Goal: Task Accomplishment & Management: Manage account settings

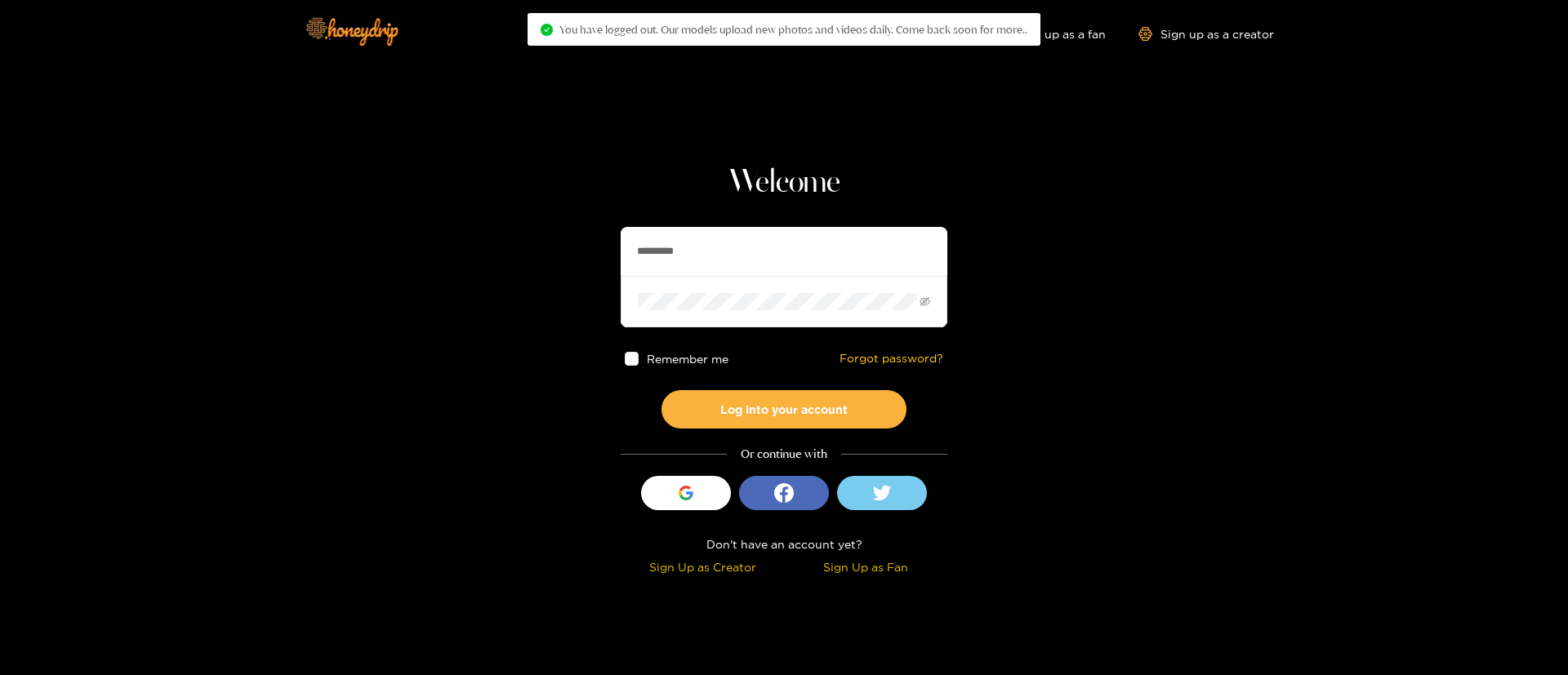
click at [693, 257] on input "*********" at bounding box center [784, 251] width 327 height 49
paste input "*******"
type input "**********"
click at [810, 408] on button "Log into your account" at bounding box center [783, 409] width 245 height 39
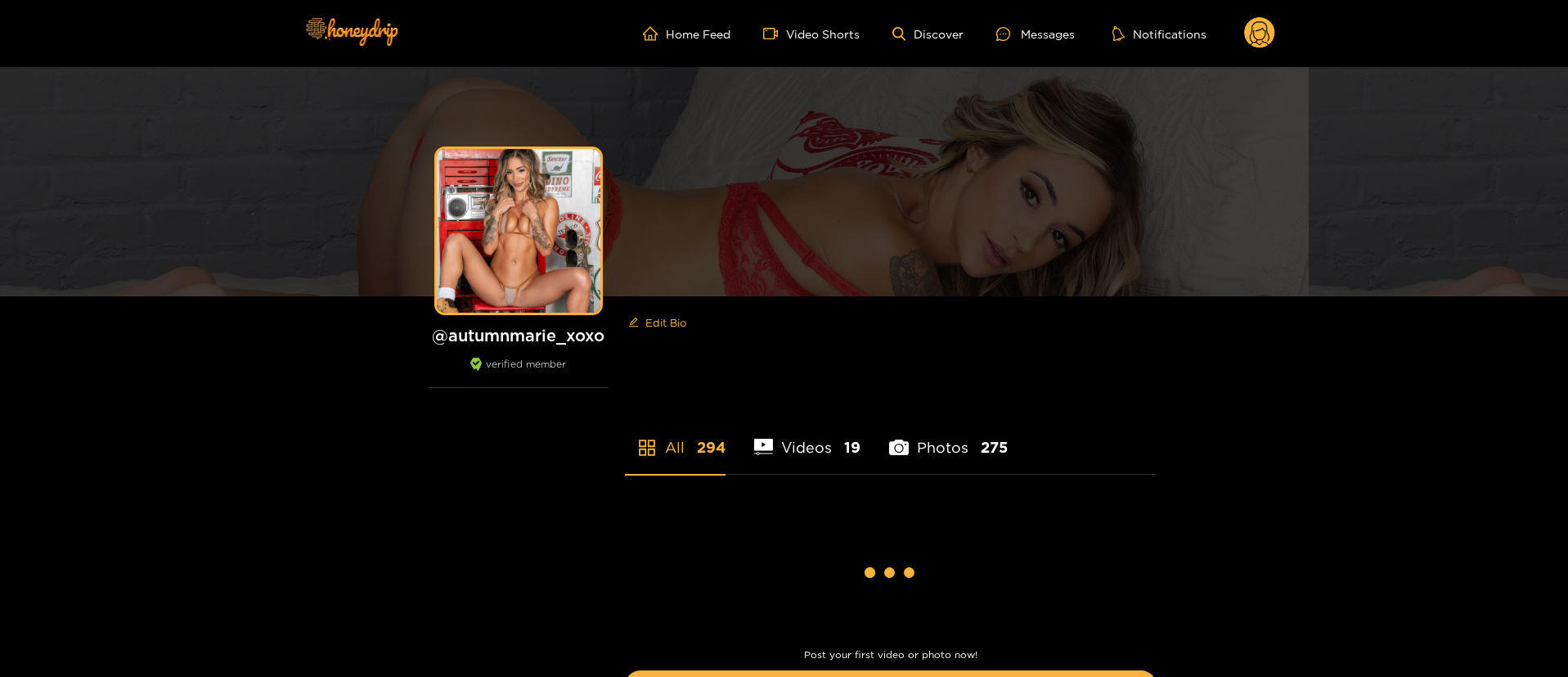
click at [1263, 38] on circle at bounding box center [1260, 32] width 31 height 31
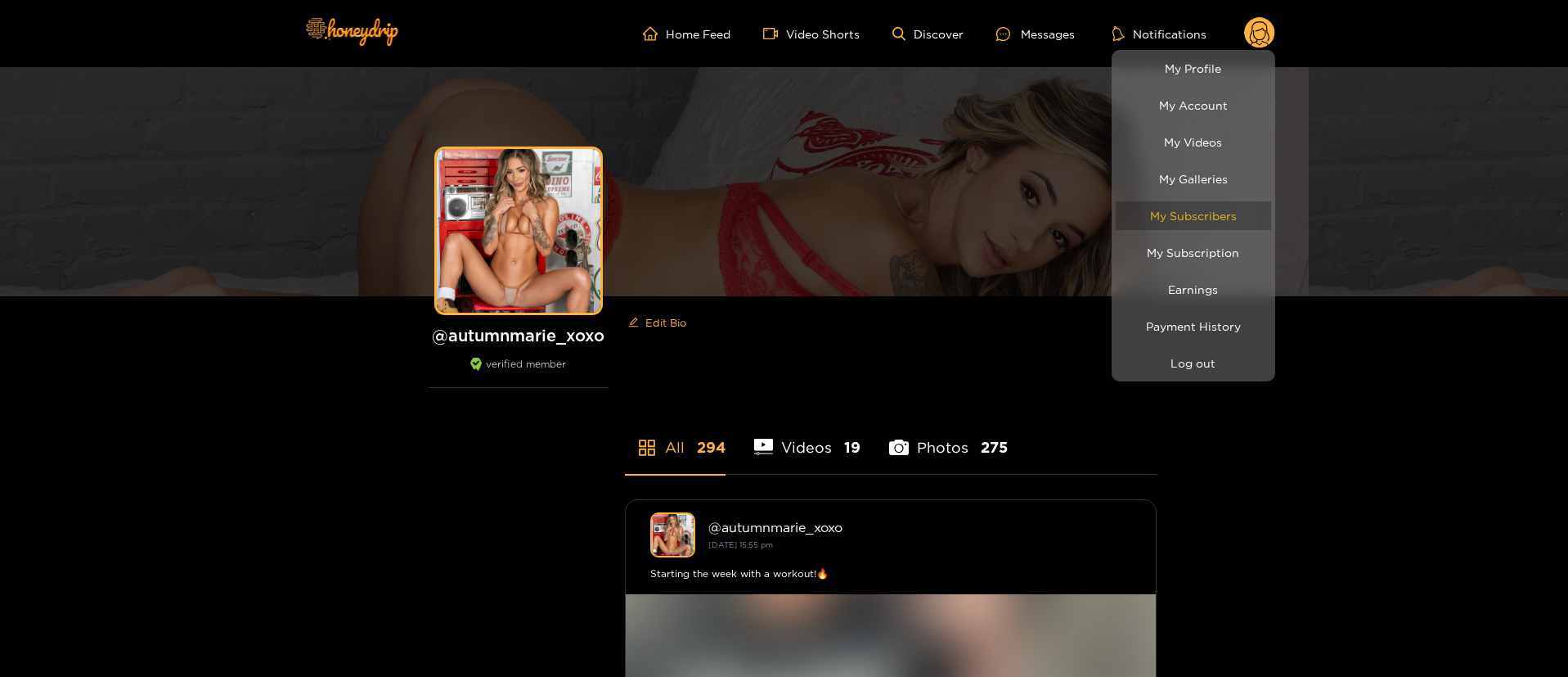
click at [1213, 224] on link "My Subscribers" at bounding box center [1193, 216] width 155 height 29
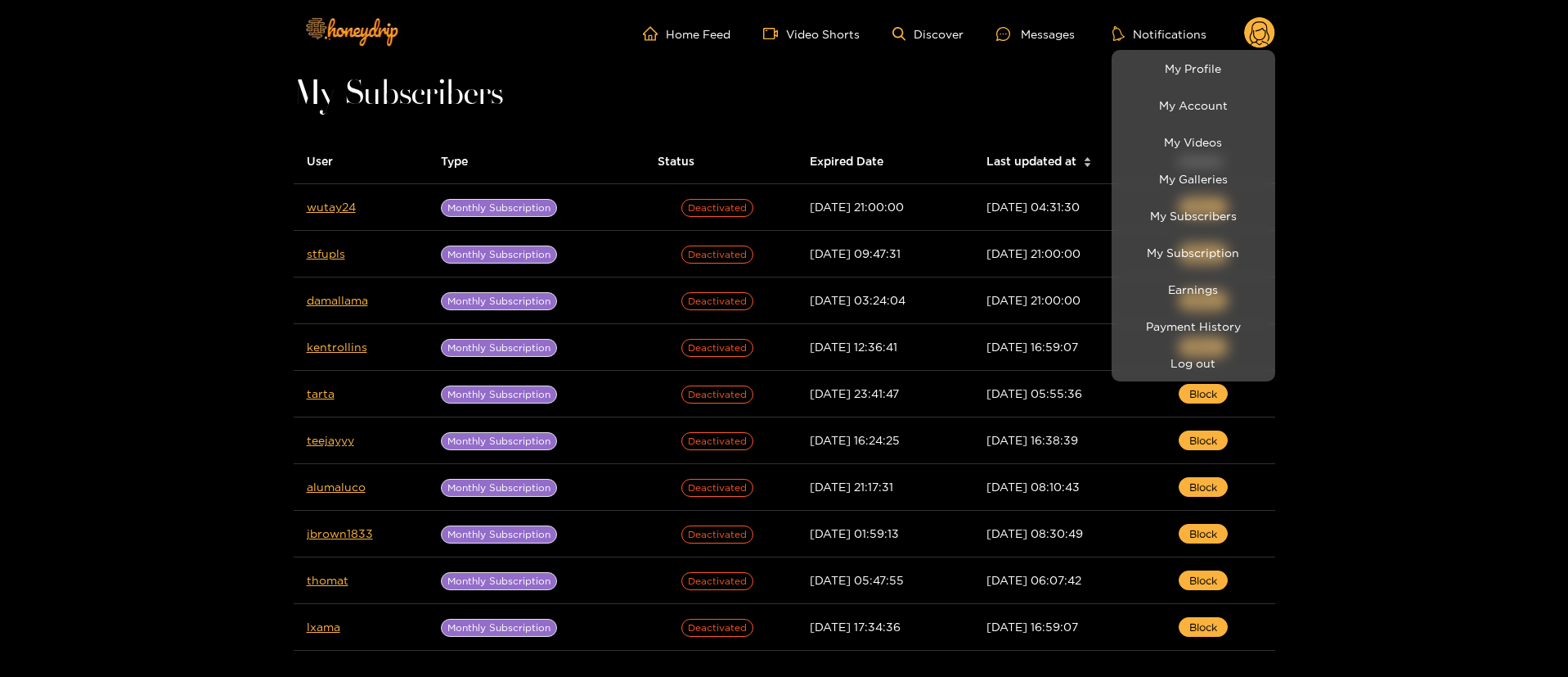
click at [155, 224] on div at bounding box center [784, 338] width 1568 height 677
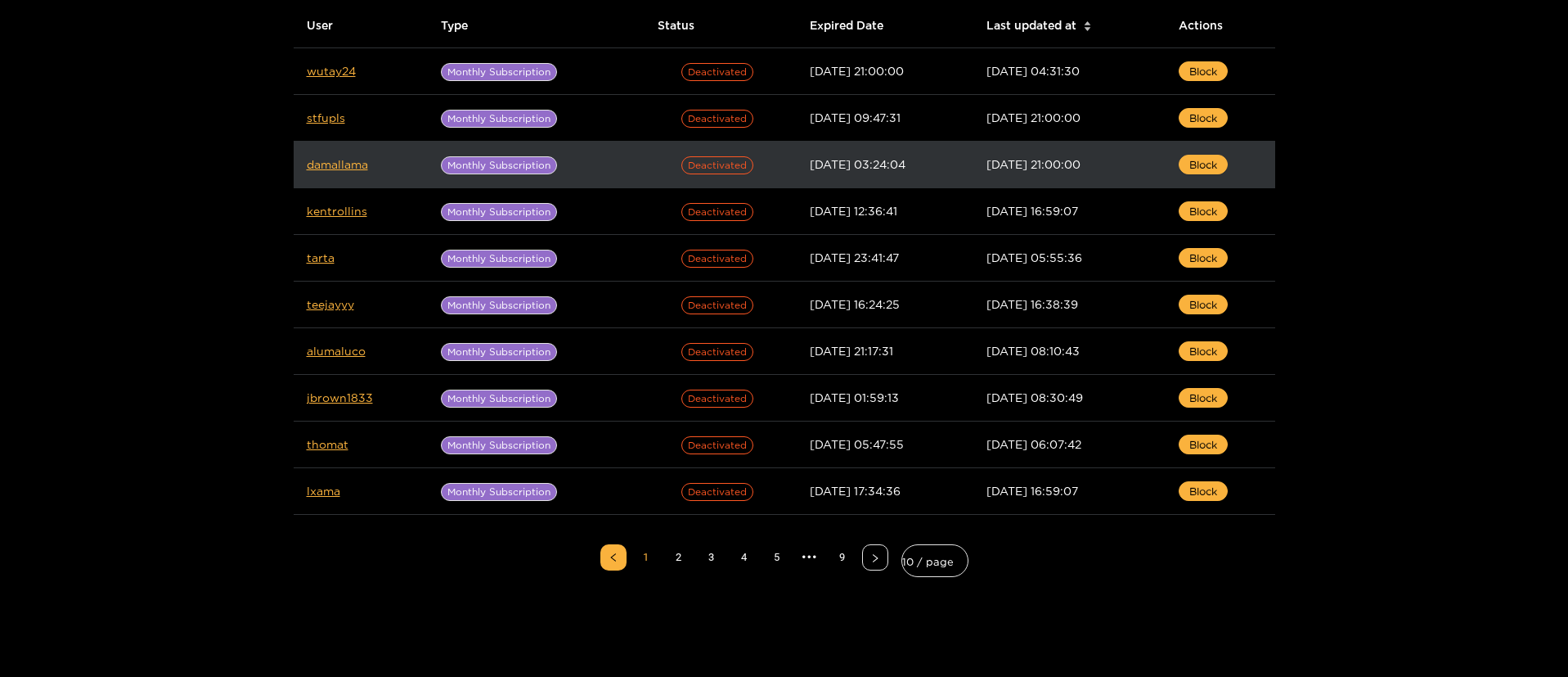
scroll to position [245, 0]
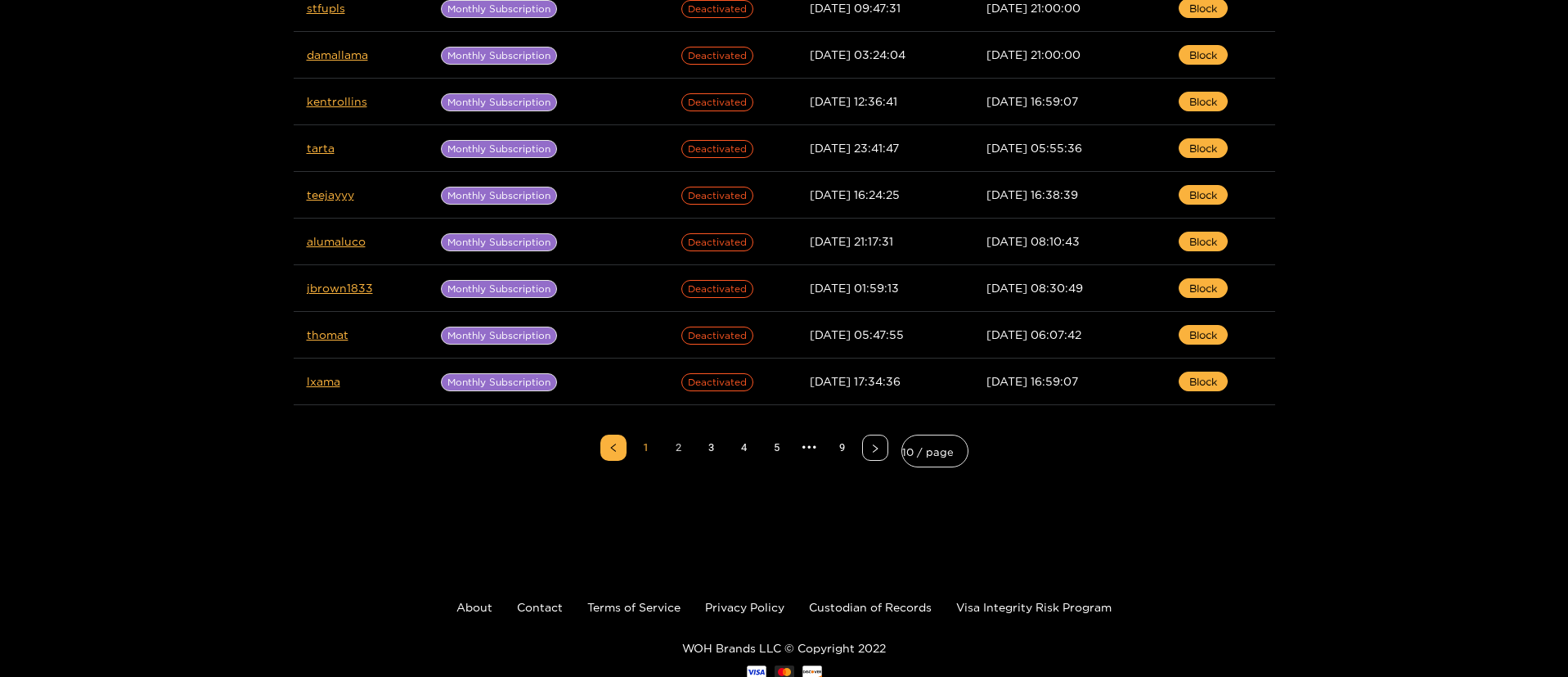
click at [673, 446] on link "2" at bounding box center [678, 447] width 24 height 24
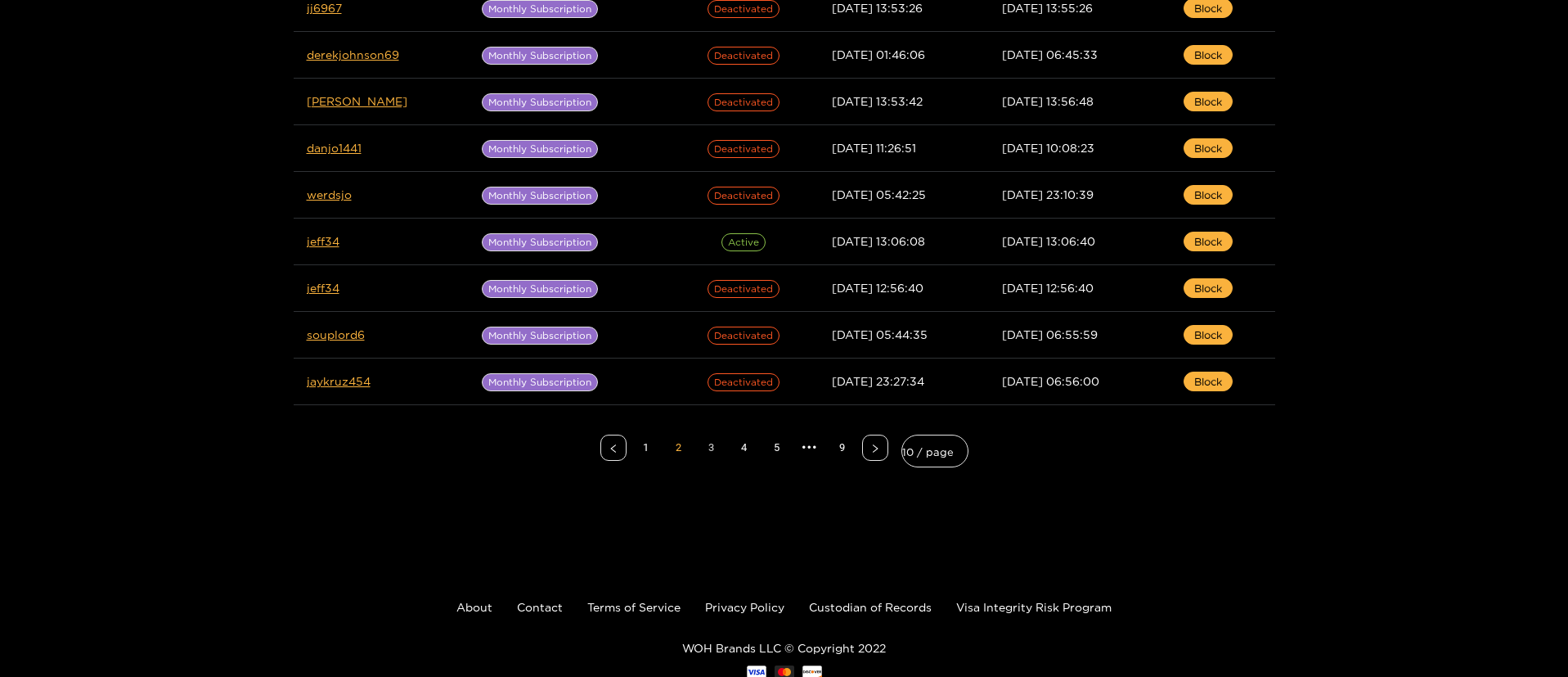
click at [716, 451] on link "3" at bounding box center [711, 447] width 24 height 24
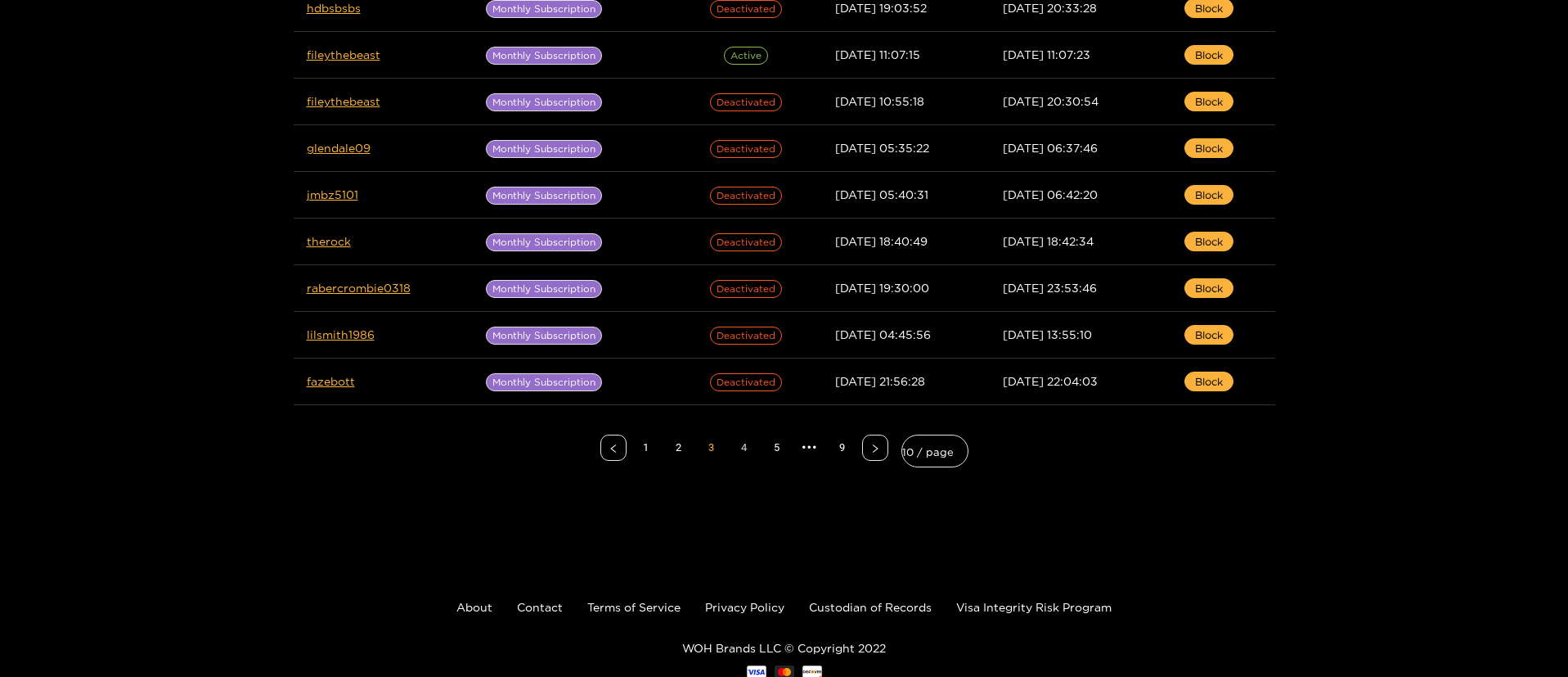
click at [744, 456] on link "4" at bounding box center [744, 447] width 24 height 24
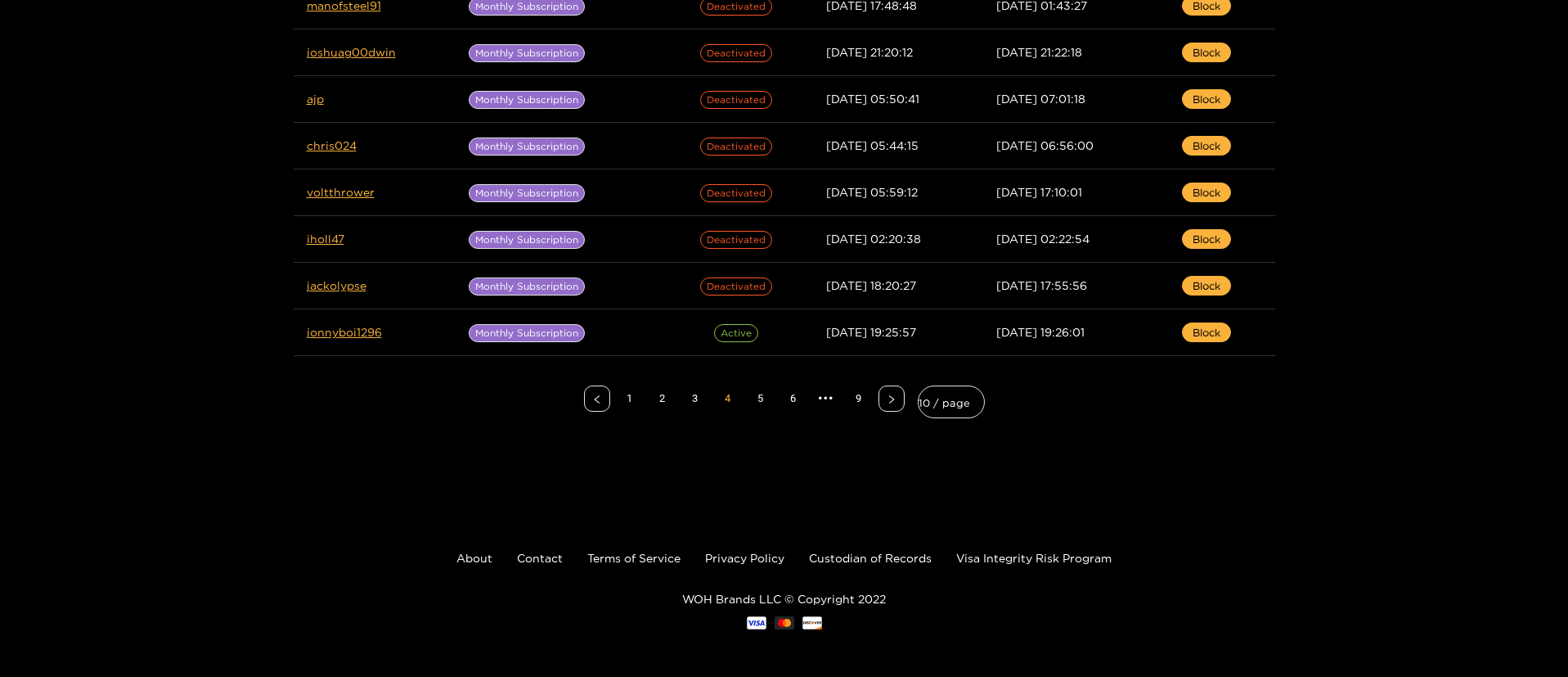
scroll to position [297, 0]
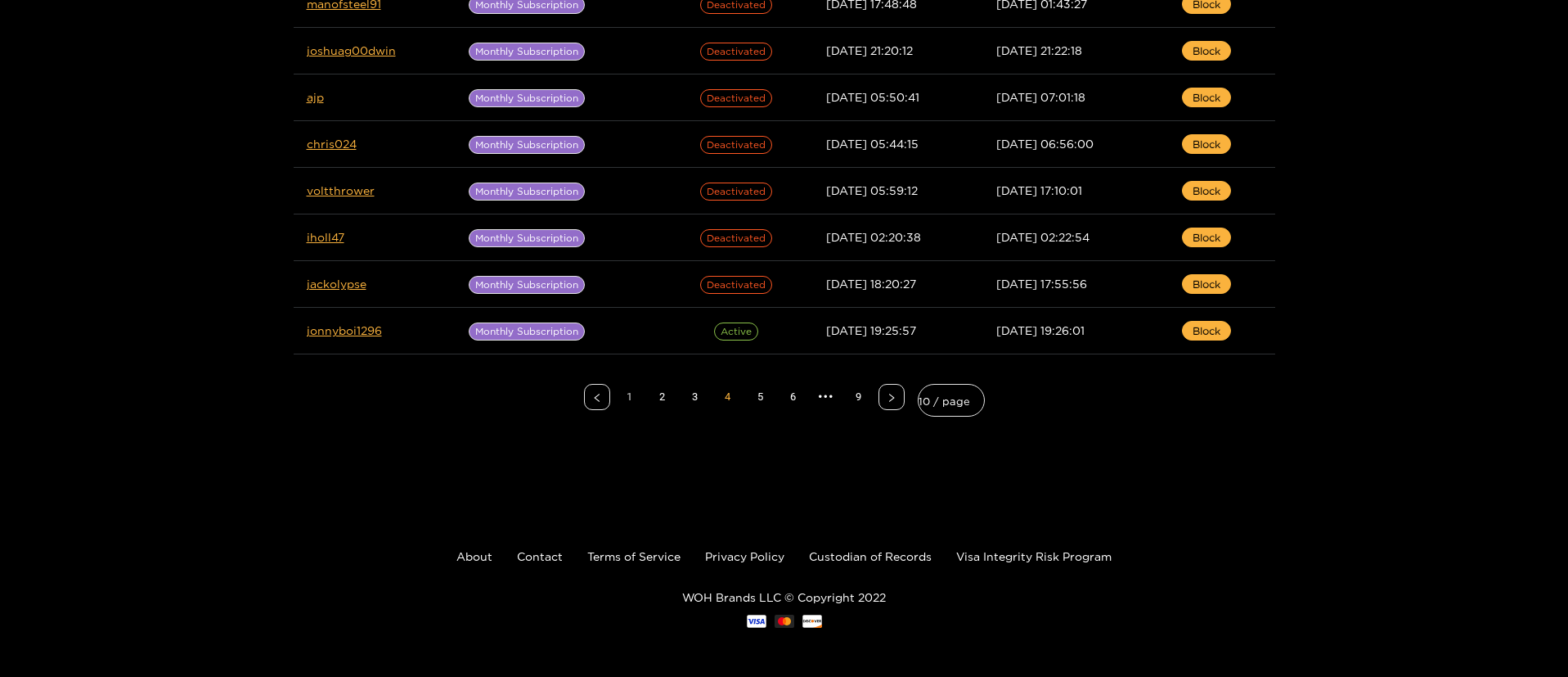
click at [622, 401] on link "1" at bounding box center [629, 396] width 24 height 24
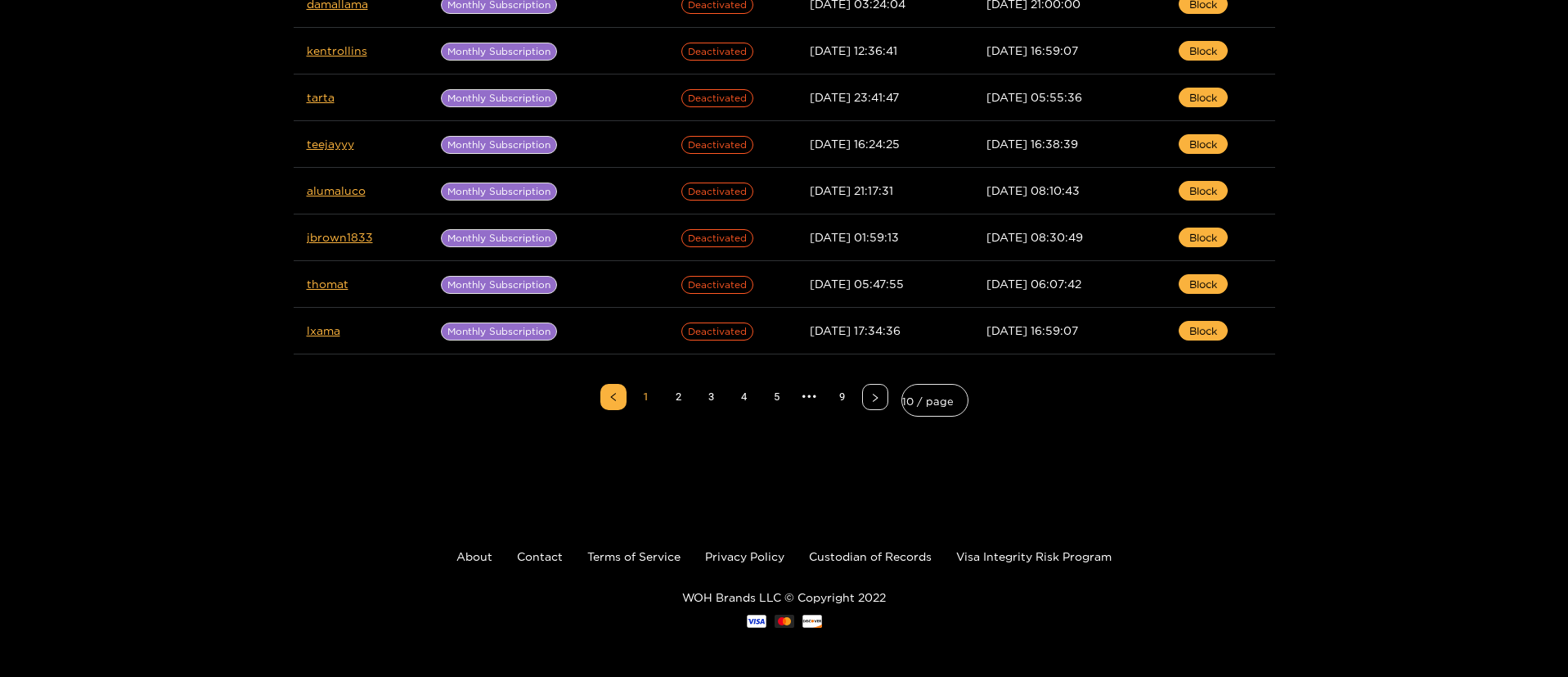
scroll to position [50, 0]
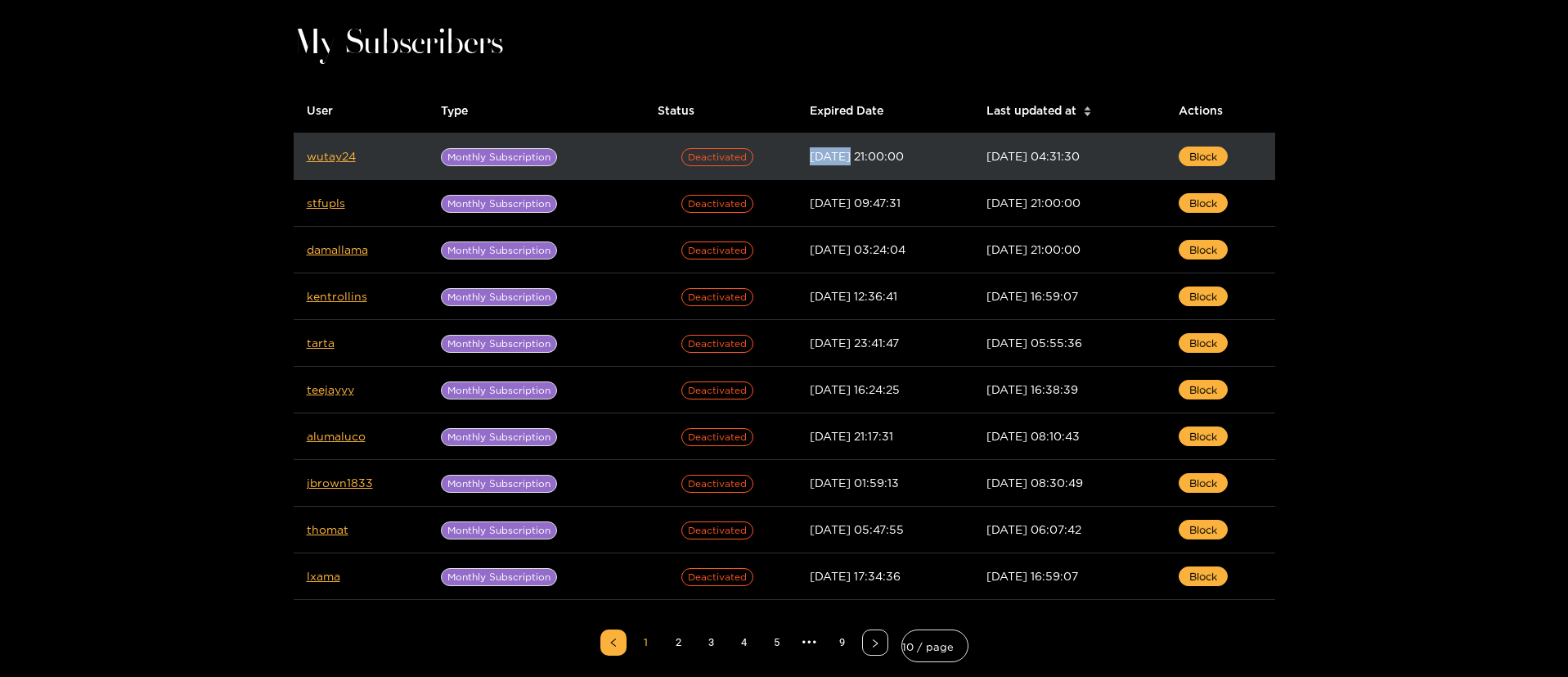
drag, startPoint x: 812, startPoint y: 156, endPoint x: 766, endPoint y: 154, distance: 46.0
click at [797, 154] on td "[DATE] 21:00:00" at bounding box center [886, 156] width 178 height 47
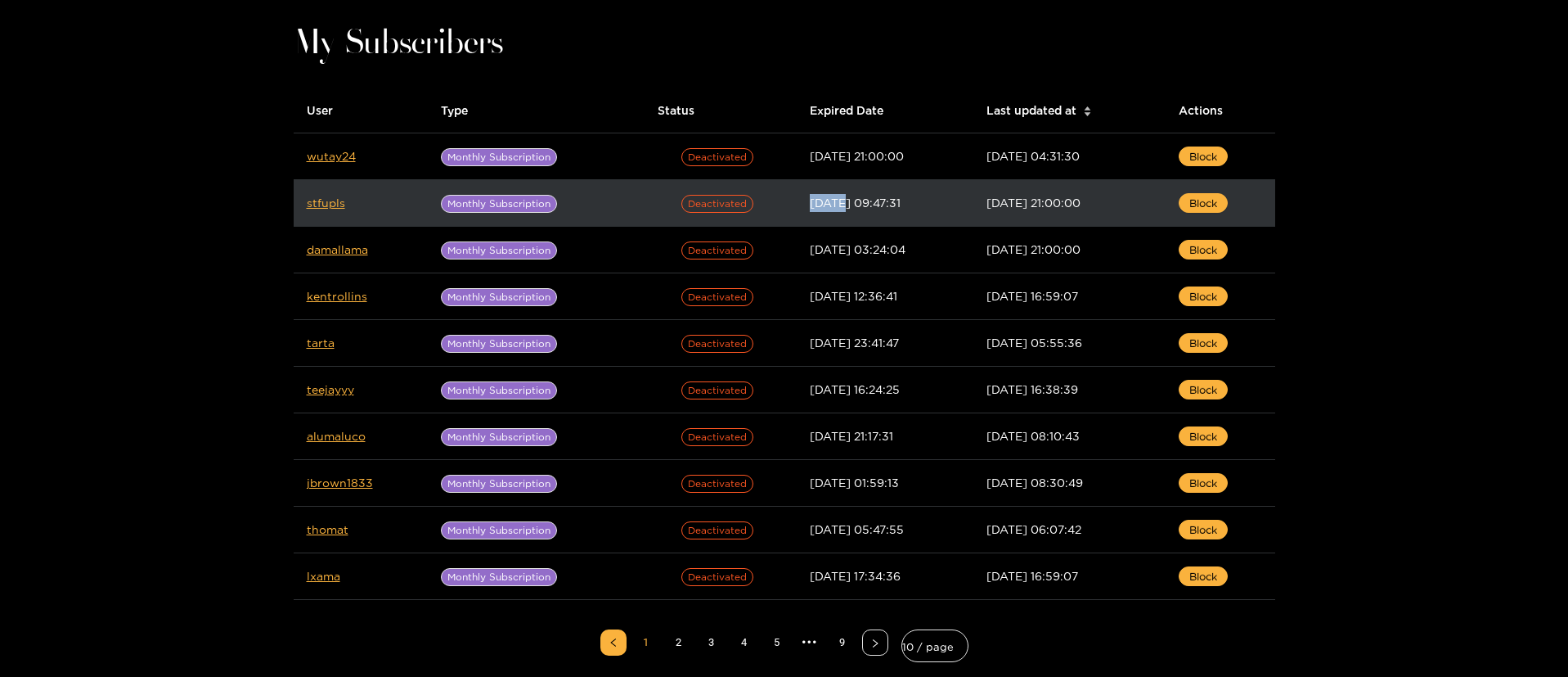
drag, startPoint x: 811, startPoint y: 206, endPoint x: 759, endPoint y: 206, distance: 52.0
click at [759, 206] on tr "stfupls Monthly Subscription Deactivated [DATE] 09:47:31 [DATE] 21:00:00 Block" at bounding box center [784, 203] width 982 height 47
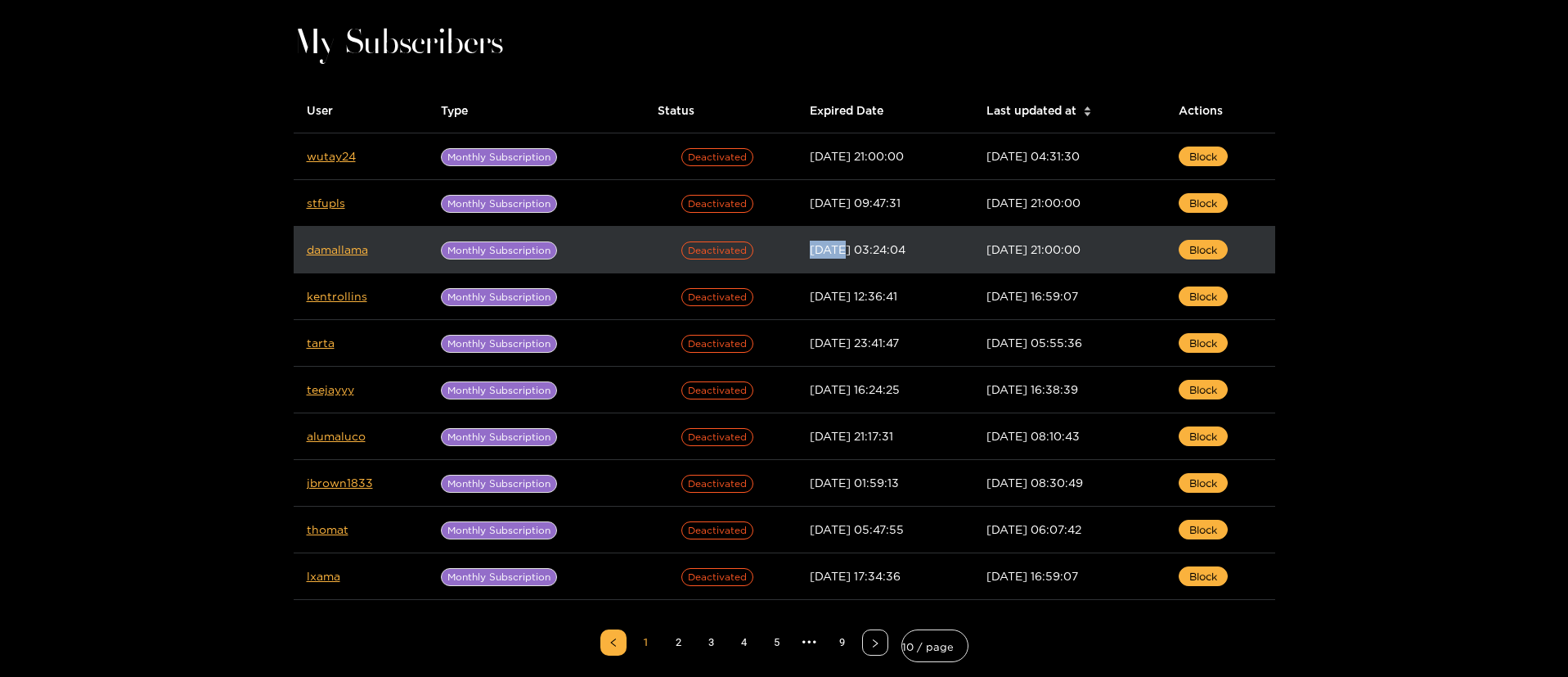
drag, startPoint x: 811, startPoint y: 248, endPoint x: 760, endPoint y: 260, distance: 52.4
click at [757, 248] on tr "damallama Monthly Subscription Deactivated [DATE] 03:24:04 [DATE] 21:00:00 Block" at bounding box center [784, 250] width 982 height 47
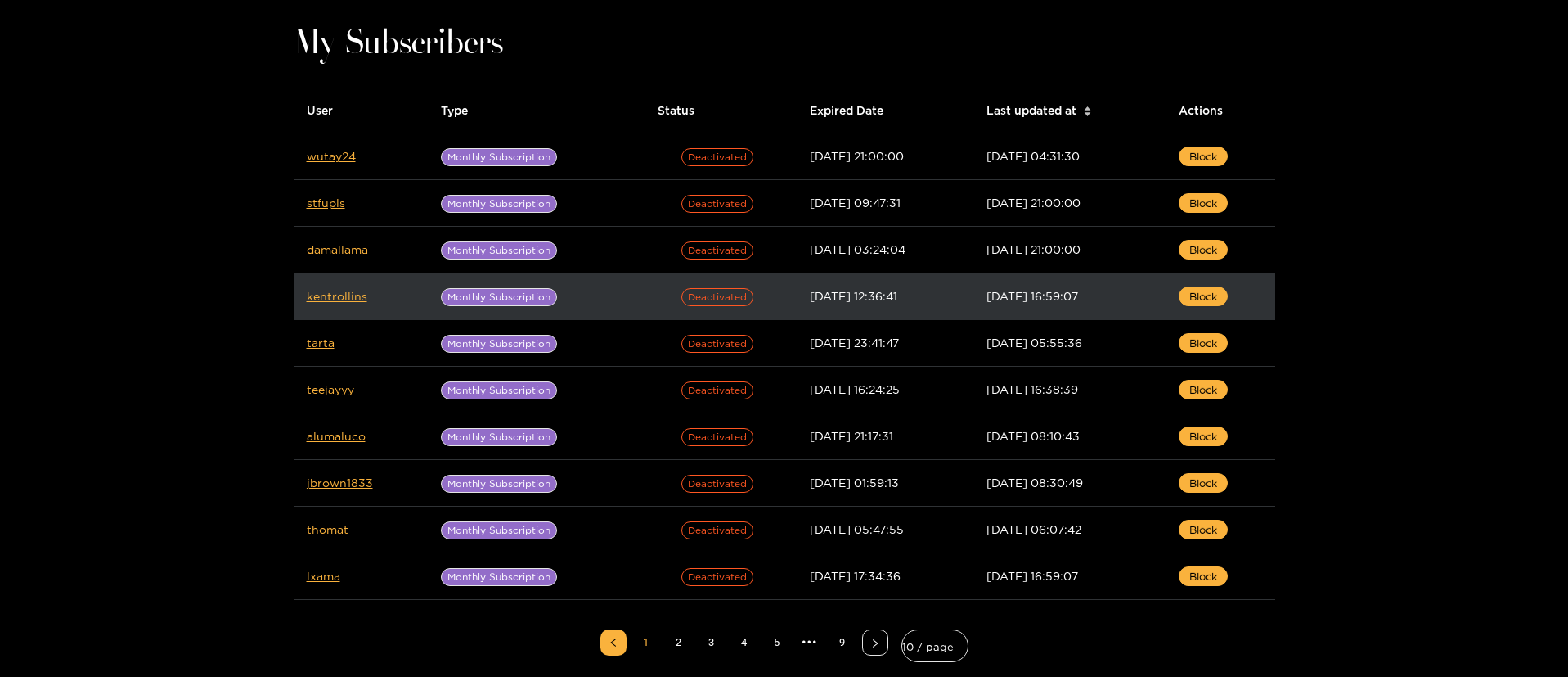
click at [863, 307] on td "[DATE] 12:36:41" at bounding box center [886, 297] width 178 height 47
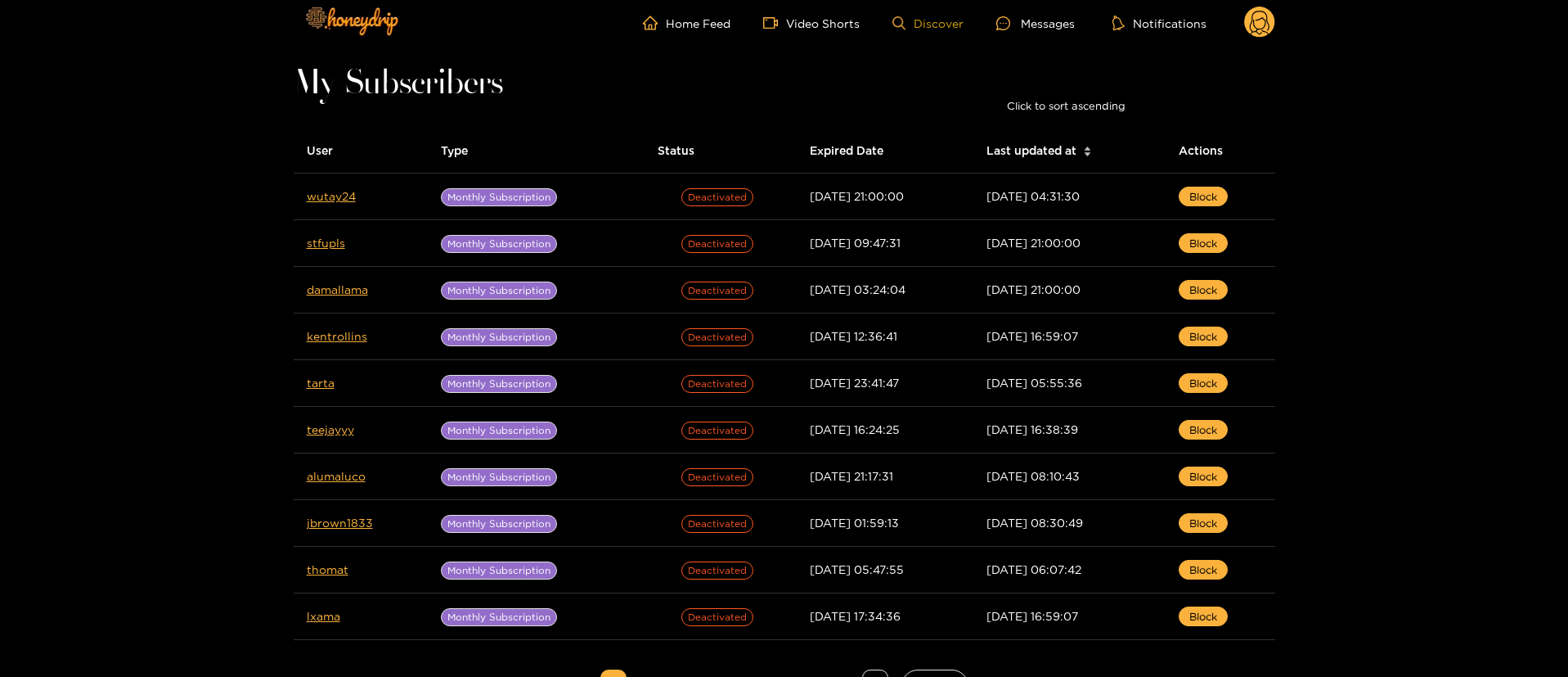
scroll to position [0, 0]
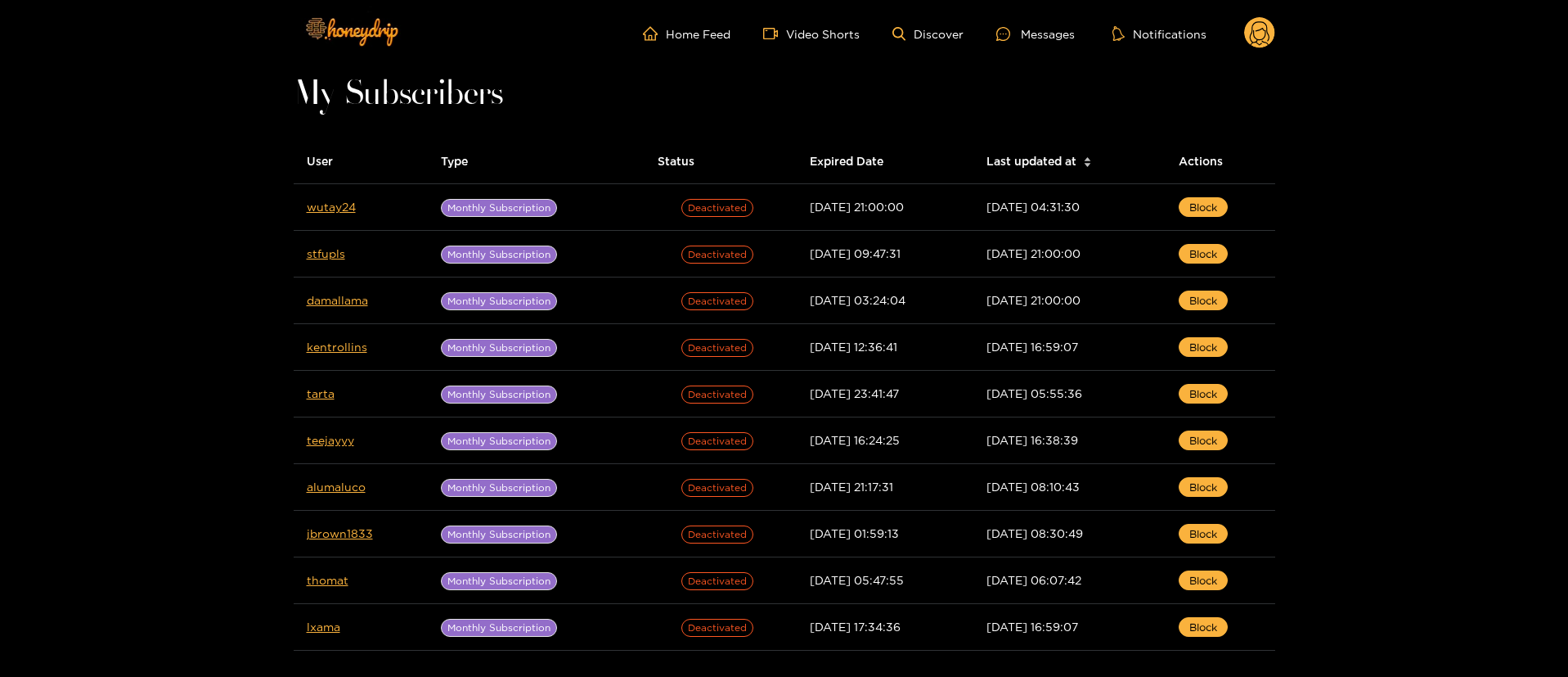
click at [1254, 38] on circle at bounding box center [1260, 32] width 31 height 31
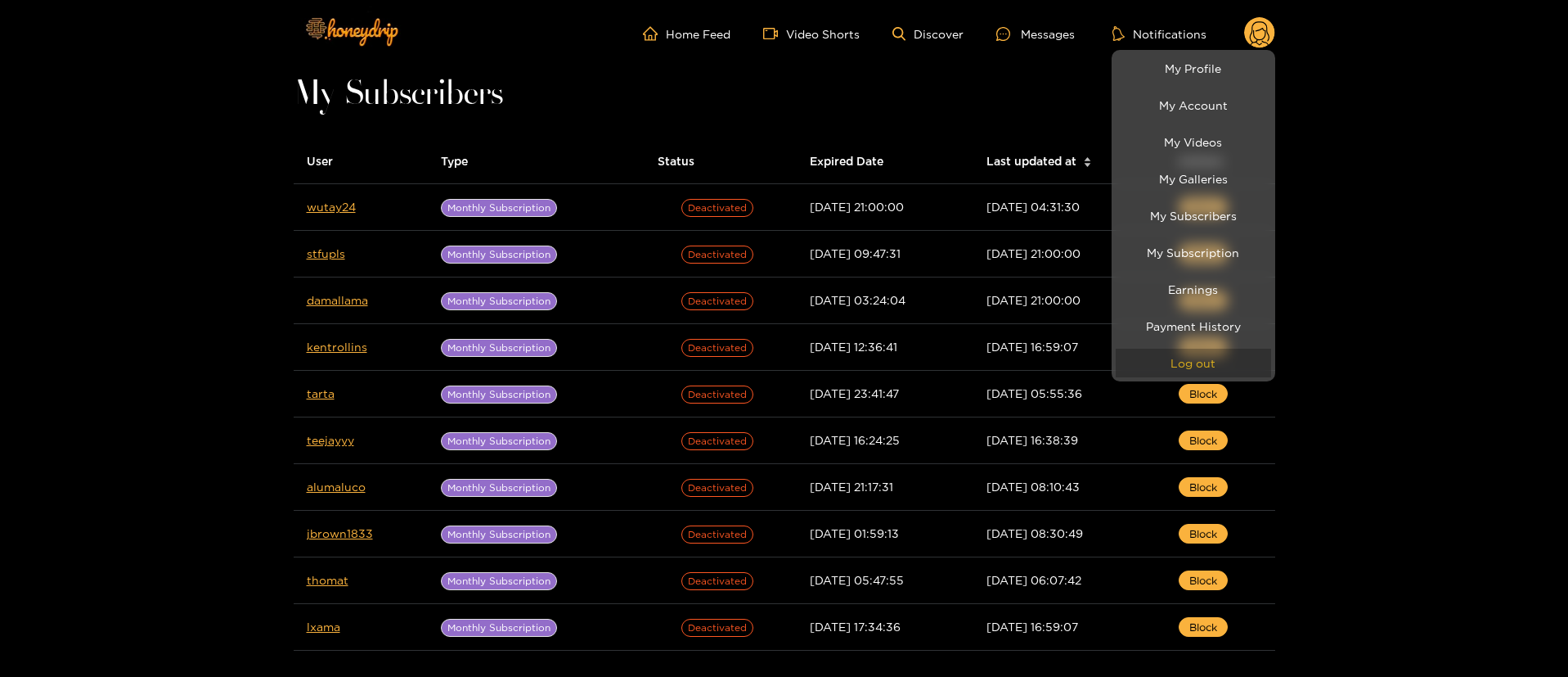
click at [1215, 350] on button "Log out" at bounding box center [1193, 363] width 155 height 29
